Goal: Task Accomplishment & Management: Manage account settings

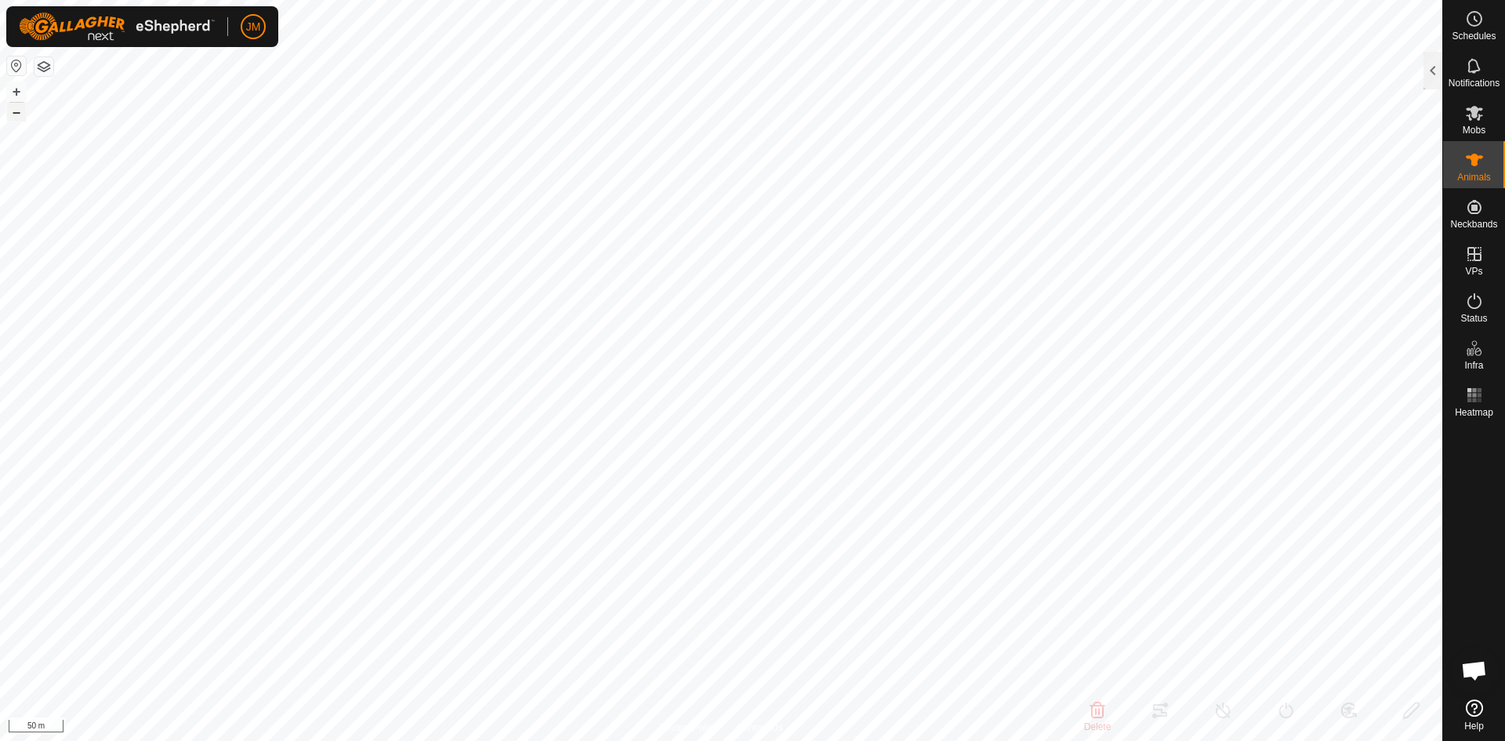
click at [20, 108] on button "–" at bounding box center [16, 112] width 19 height 19
type input "220456"
type input "-"
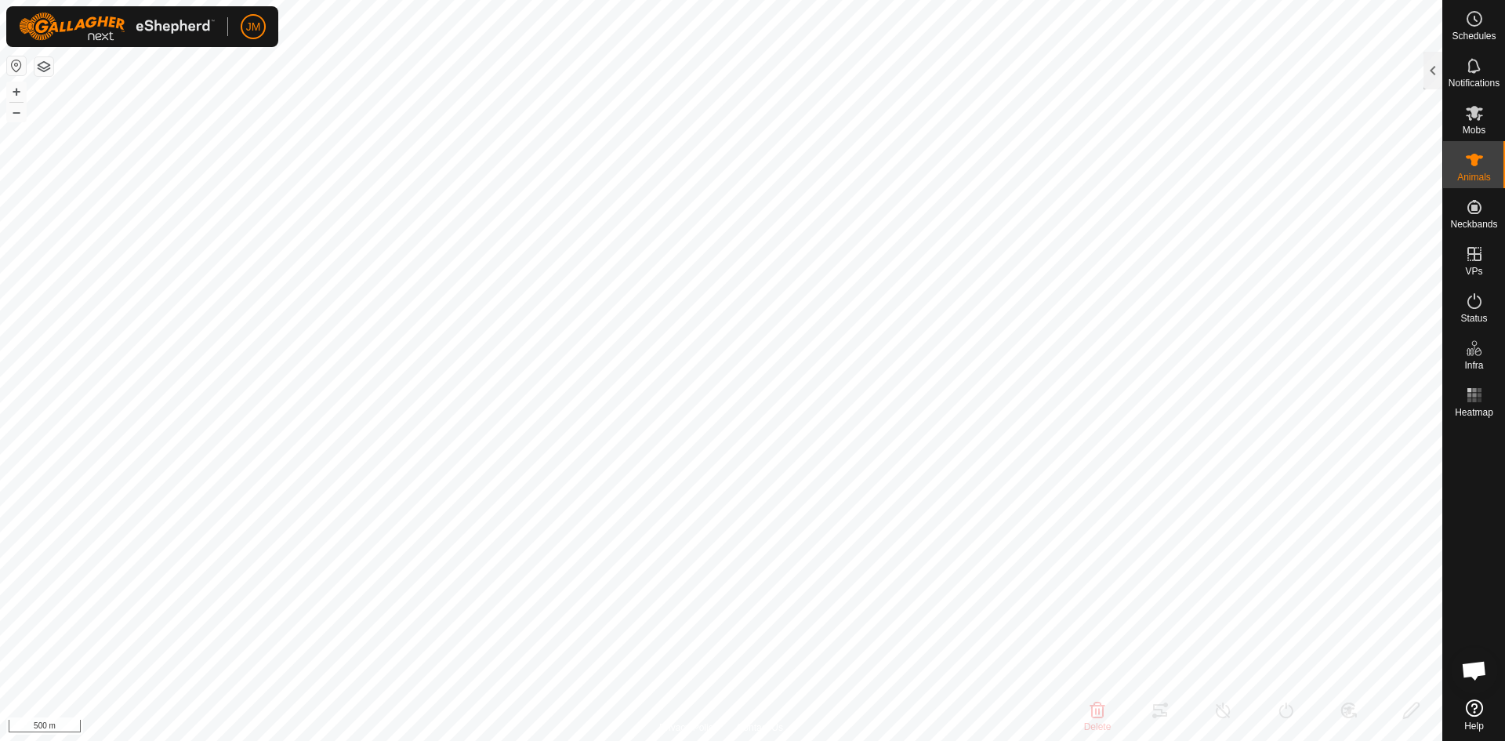
type input "-"
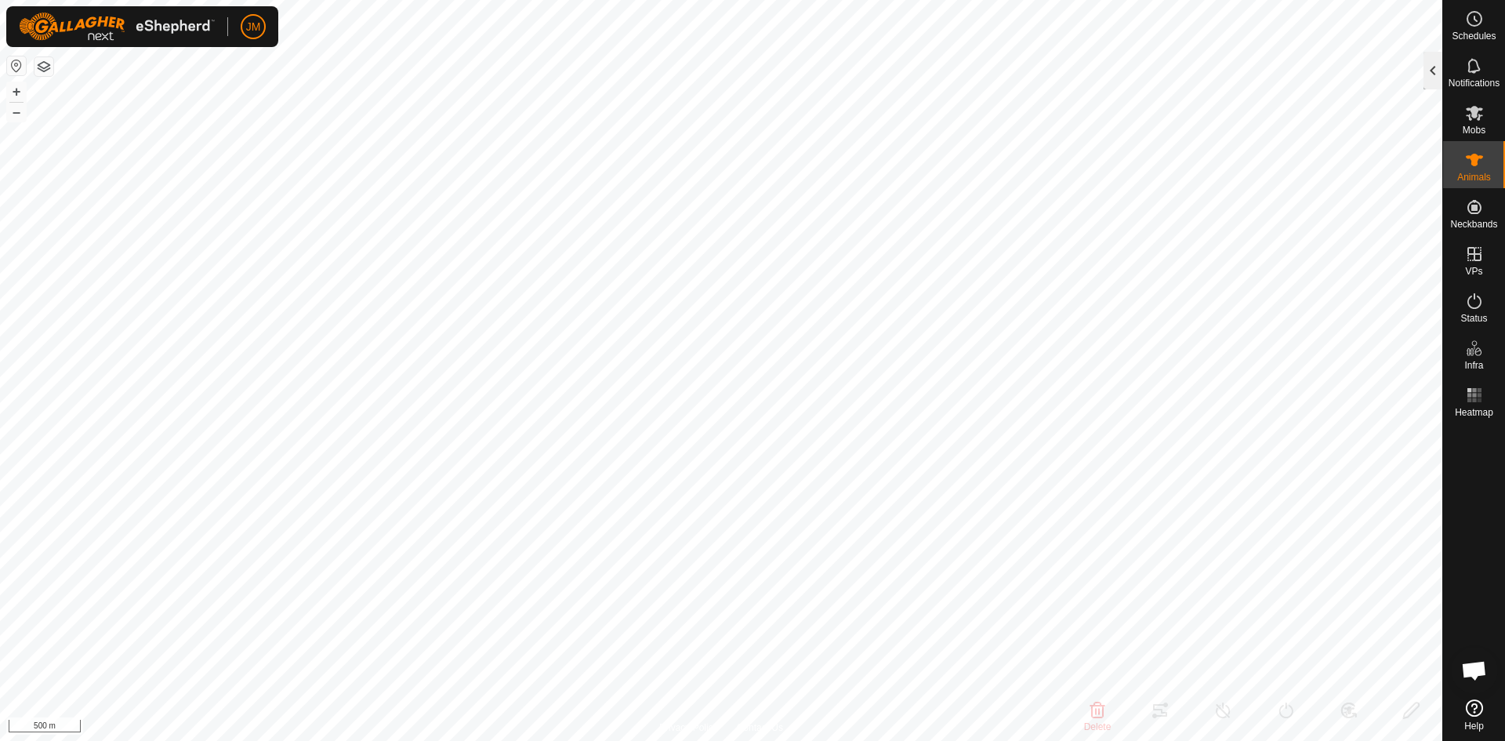
click at [1429, 80] on div at bounding box center [1433, 71] width 19 height 38
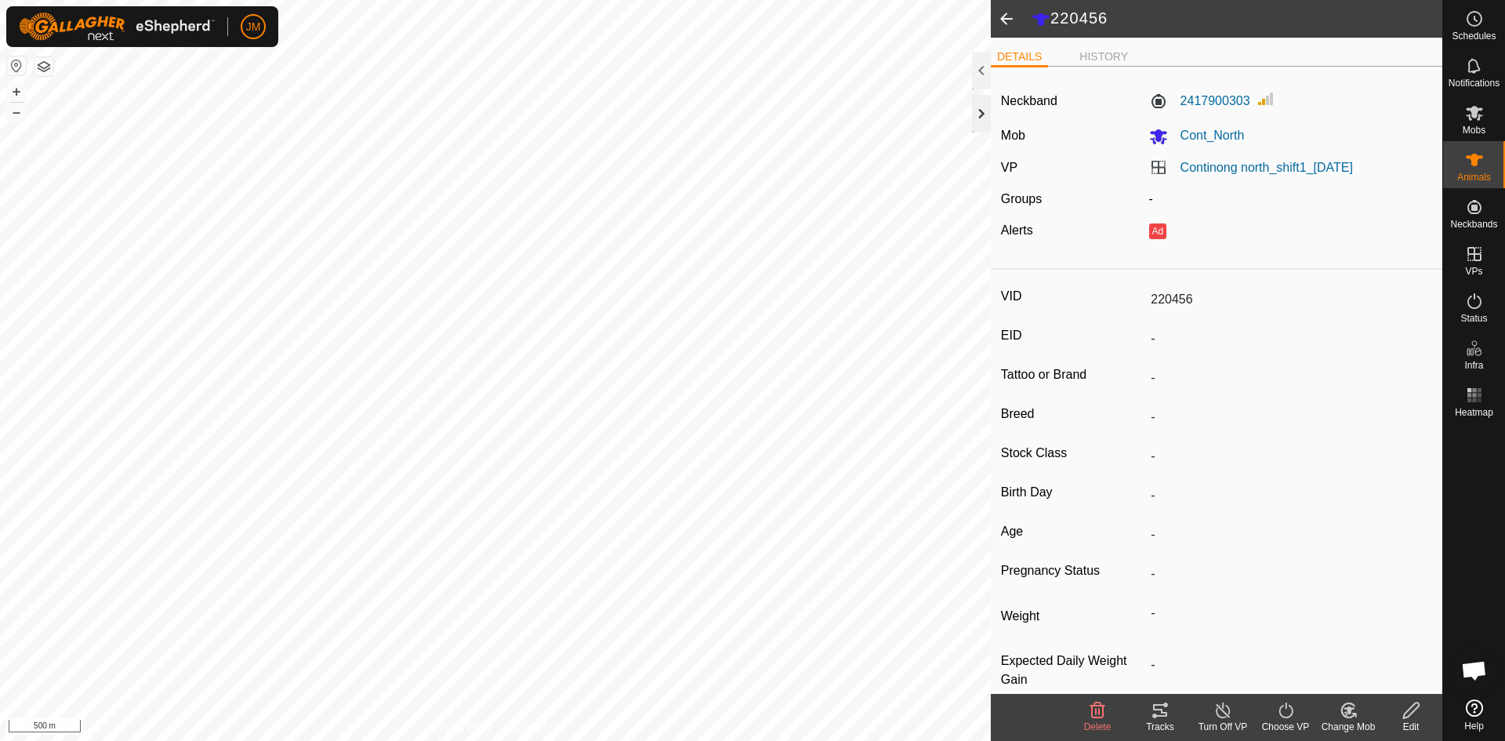
click at [983, 118] on div at bounding box center [981, 114] width 19 height 38
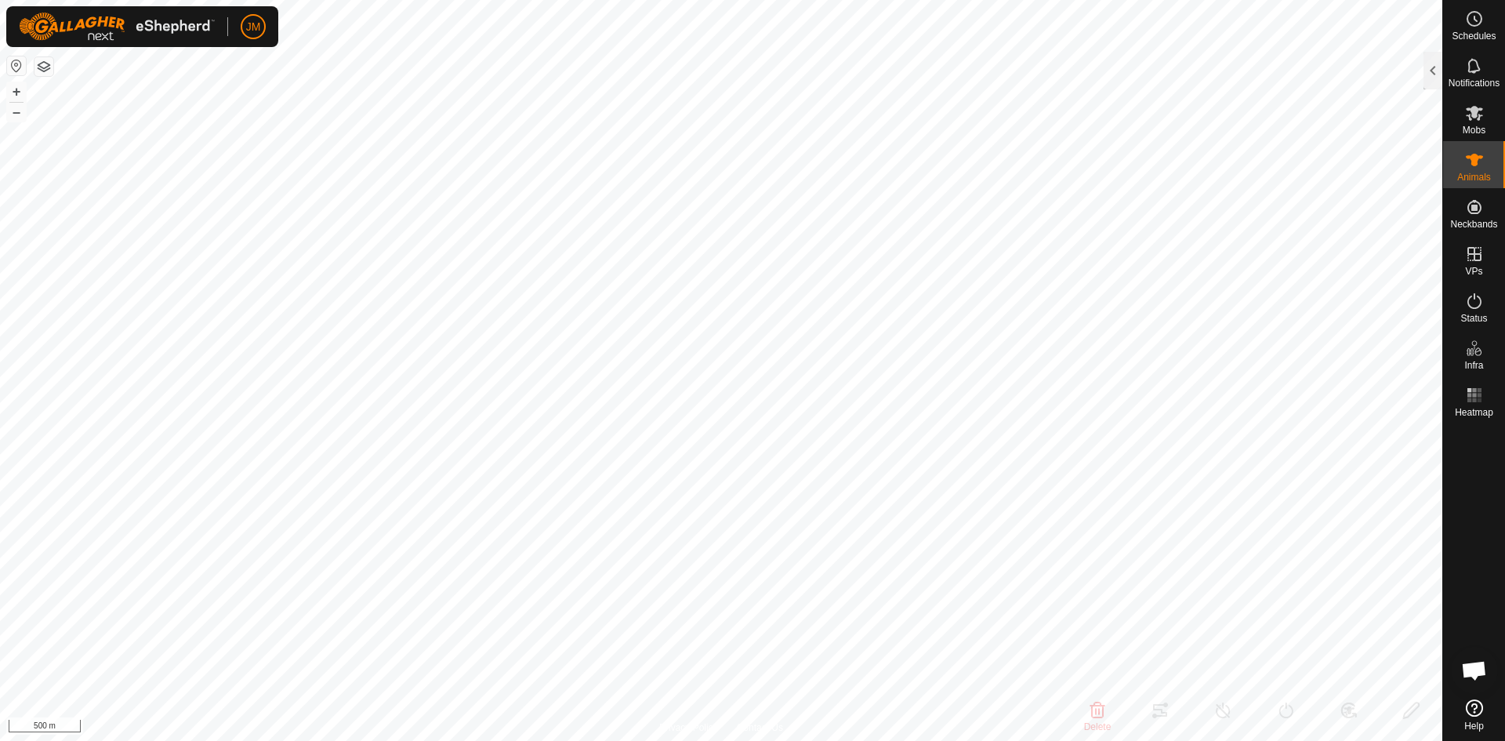
type input "220456"
